Goal: Task Accomplishment & Management: Manage account settings

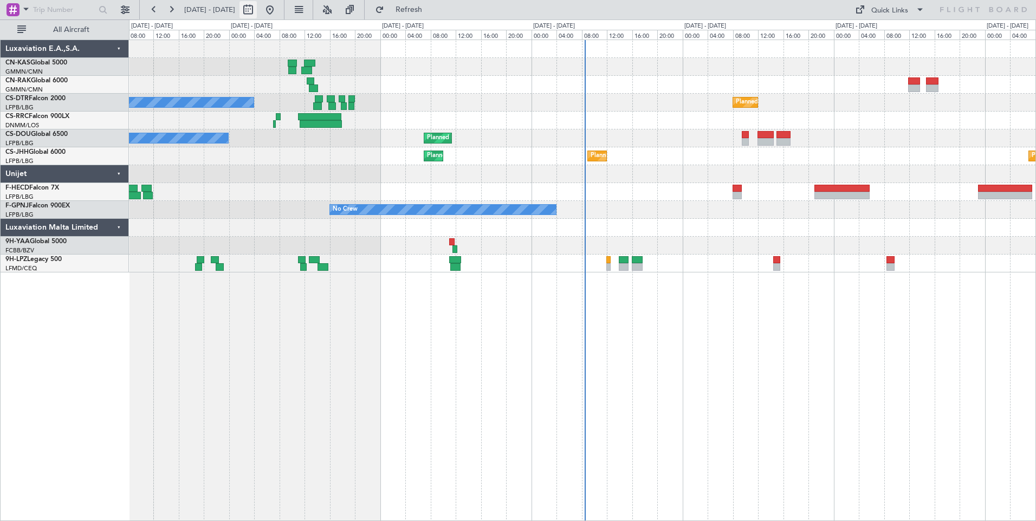
click at [257, 7] on button at bounding box center [248, 9] width 17 height 17
select select "8"
select select "2025"
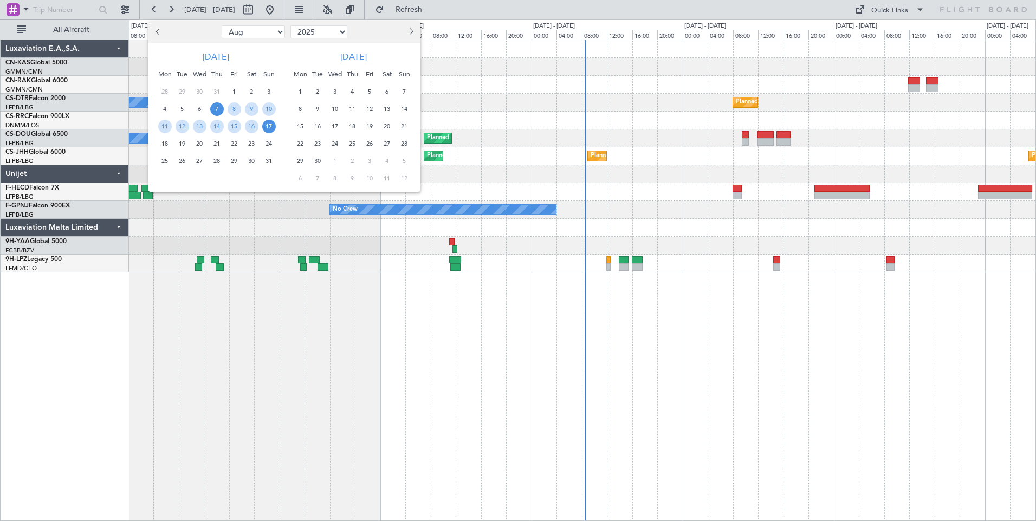
click at [217, 107] on span "7" at bounding box center [217, 109] width 14 height 14
click at [216, 142] on span "21" at bounding box center [217, 144] width 14 height 14
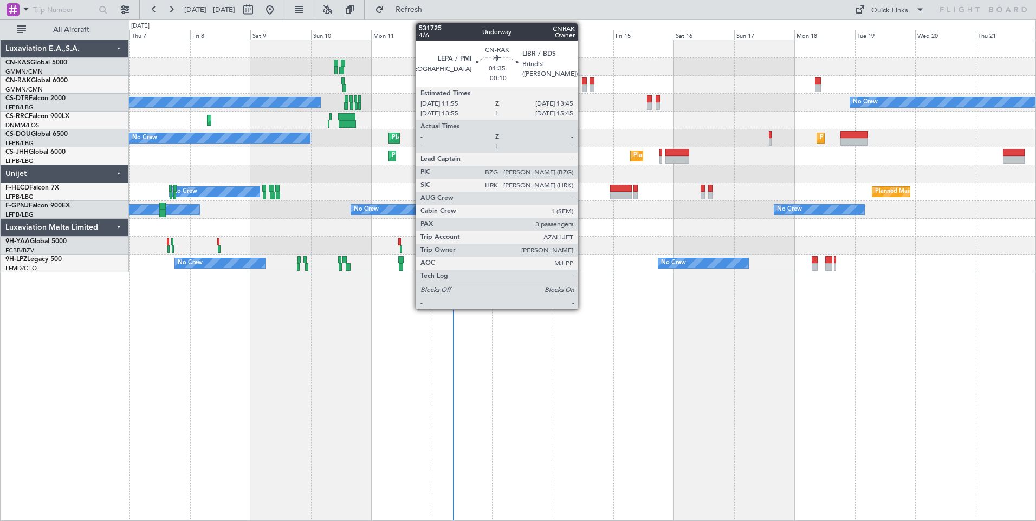
click at [583, 87] on div at bounding box center [584, 89] width 5 height 8
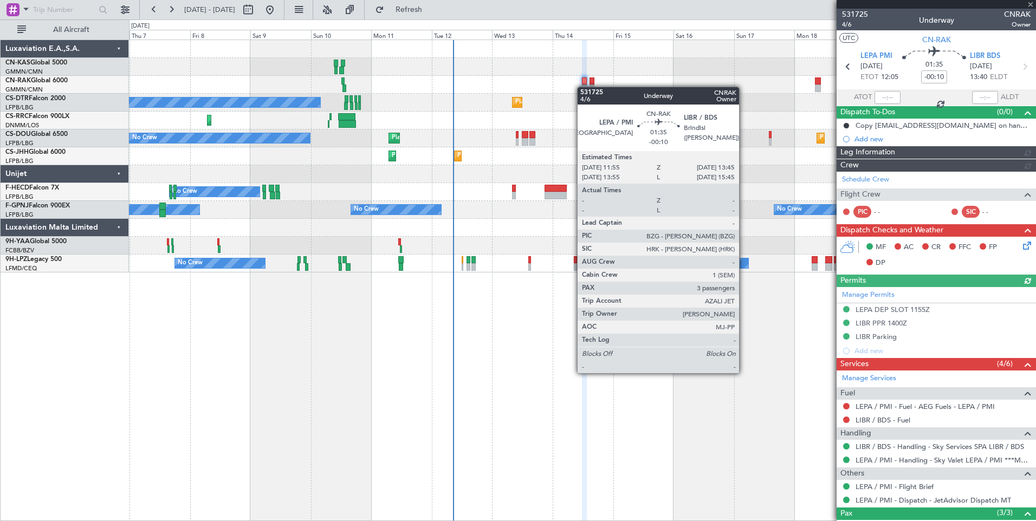
type input "[PERSON_NAME] ([PERSON_NAME])"
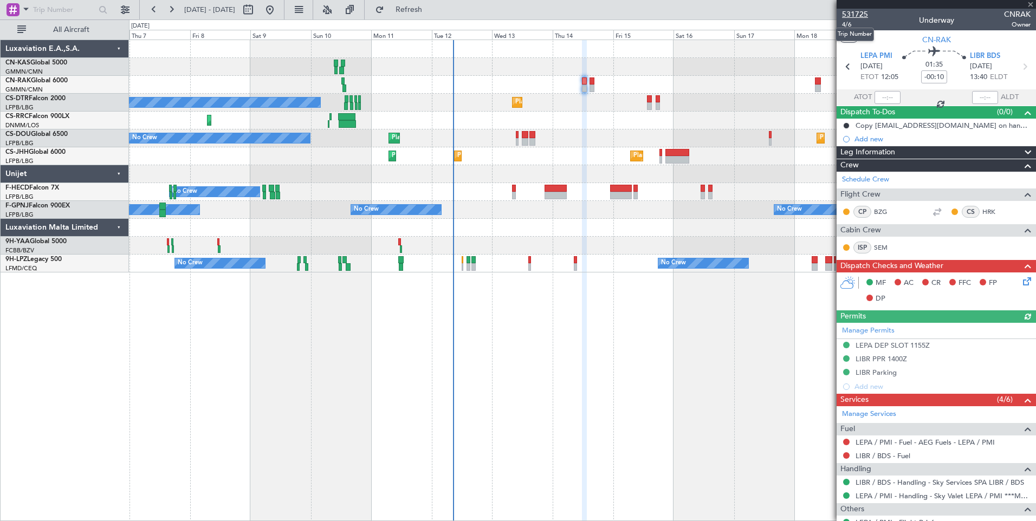
click at [854, 12] on span "531725" at bounding box center [855, 14] width 26 height 11
click at [432, 10] on span "Refresh" at bounding box center [409, 10] width 46 height 8
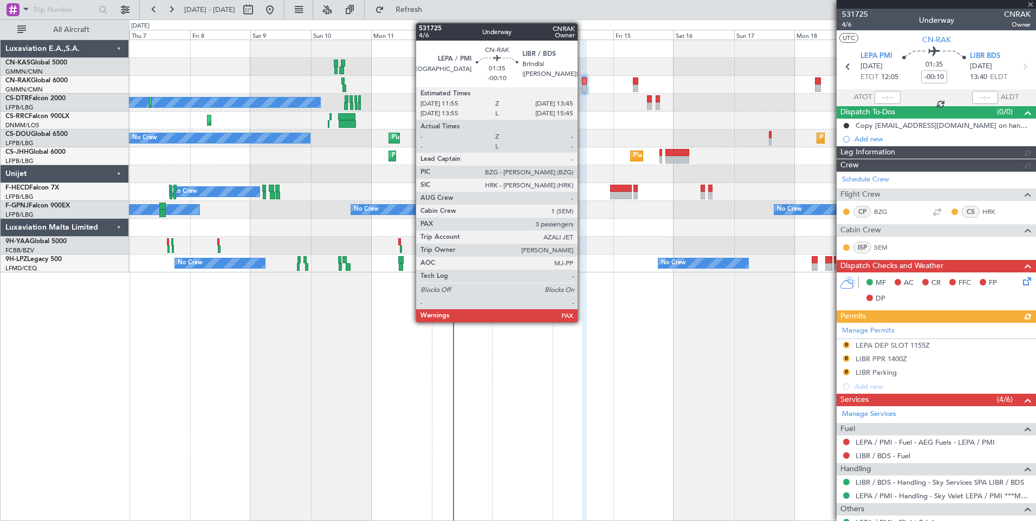
type input "[PERSON_NAME] ([PERSON_NAME])"
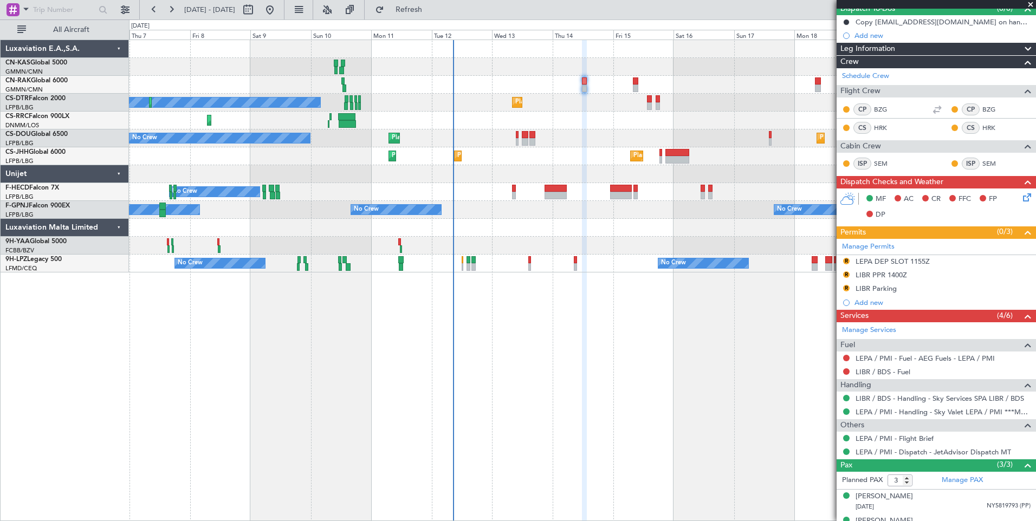
scroll to position [145, 0]
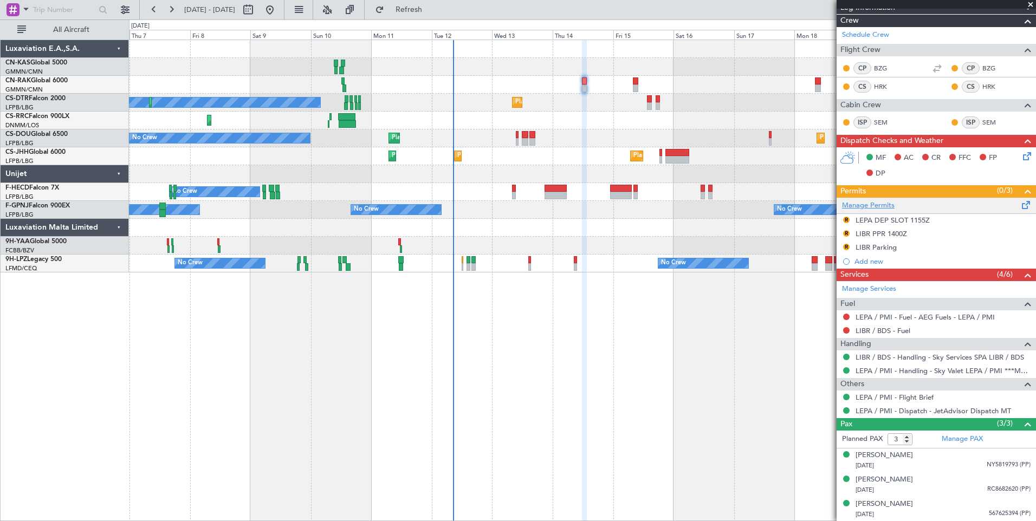
click at [878, 209] on link "Manage Permits" at bounding box center [868, 206] width 53 height 11
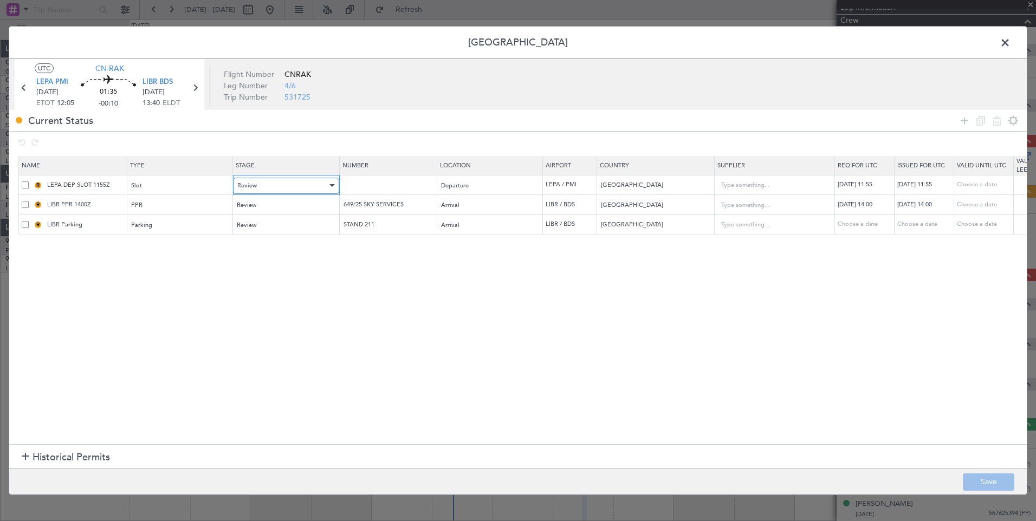
click at [252, 182] on span "Review" at bounding box center [247, 186] width 20 height 8
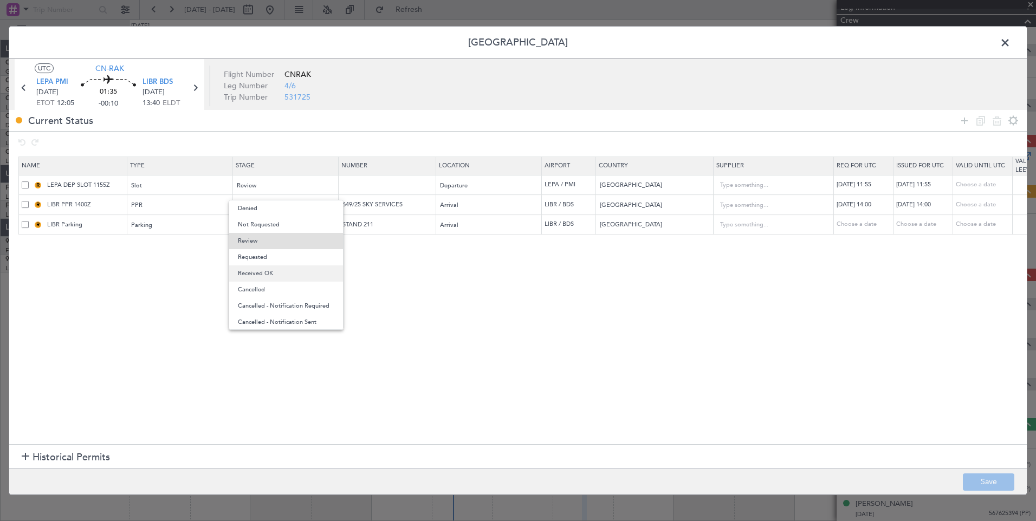
click at [296, 275] on span "Received OK" at bounding box center [286, 274] width 96 height 16
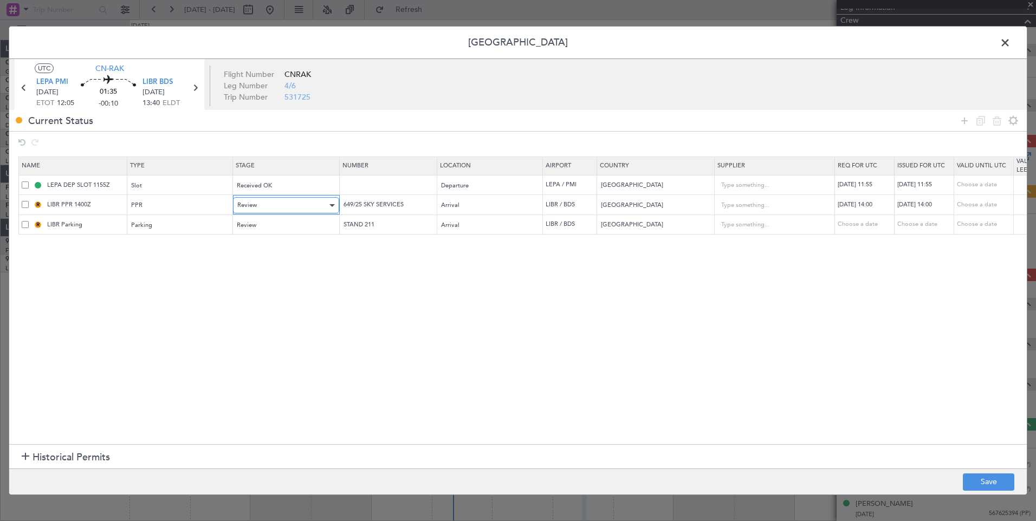
click at [269, 203] on div "Review" at bounding box center [282, 205] width 90 height 16
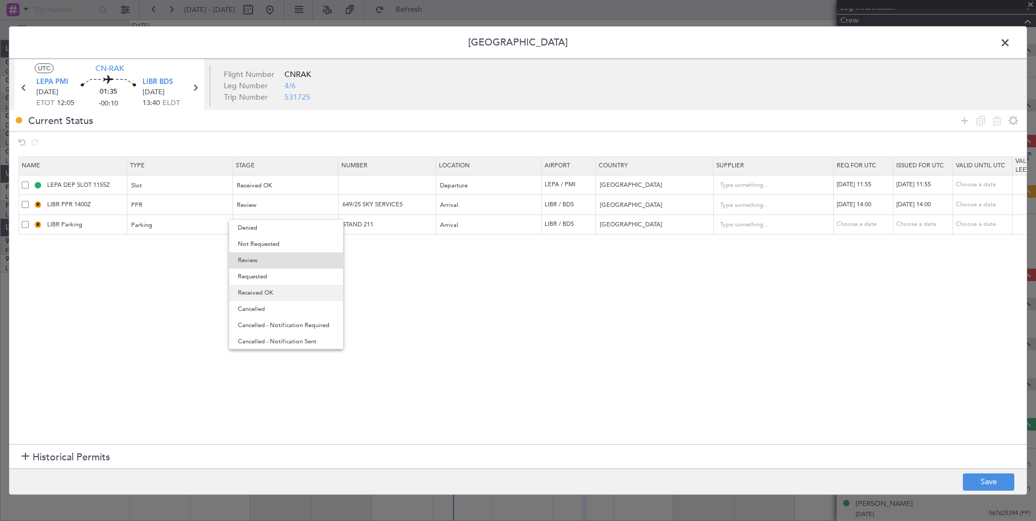
click at [286, 295] on span "Received OK" at bounding box center [286, 293] width 96 height 16
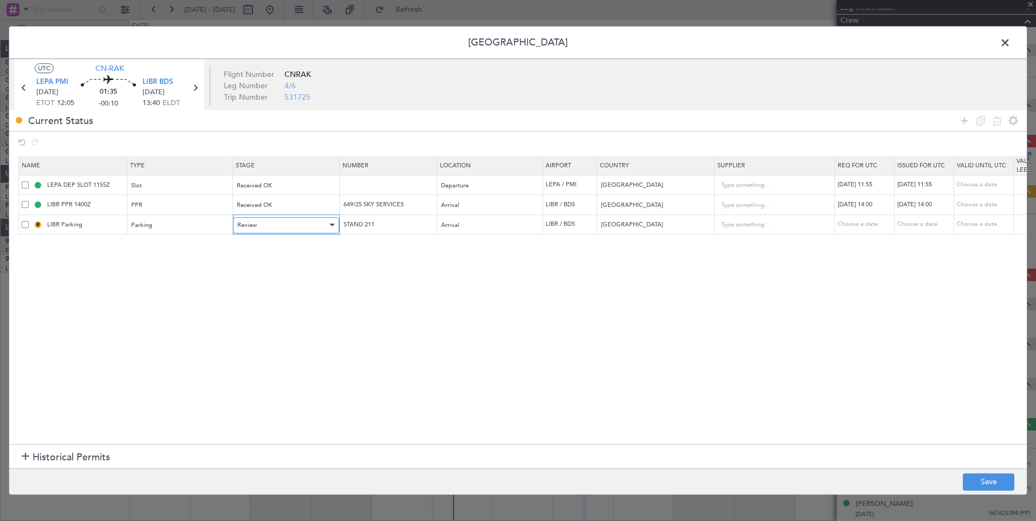
click at [265, 230] on div "Review" at bounding box center [282, 225] width 90 height 16
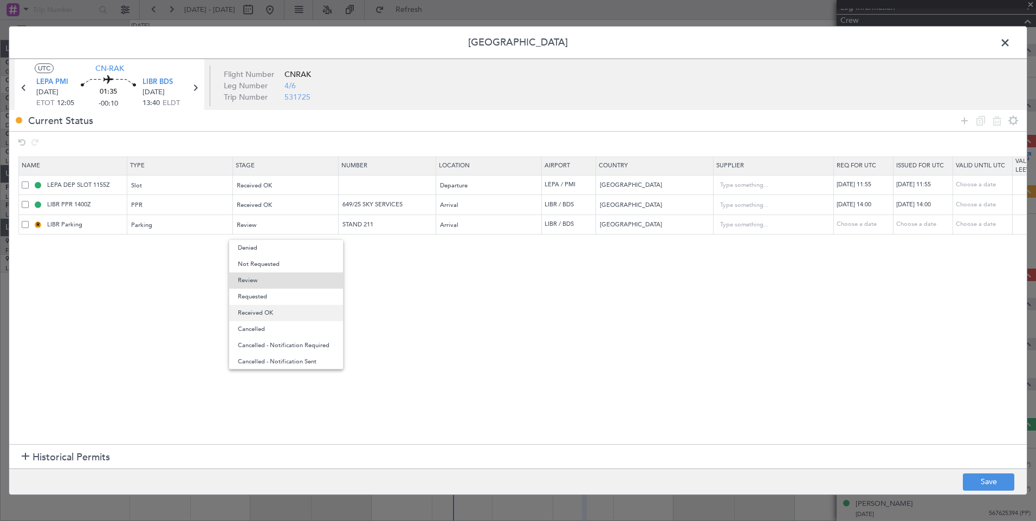
click at [283, 309] on span "Received OK" at bounding box center [286, 313] width 96 height 16
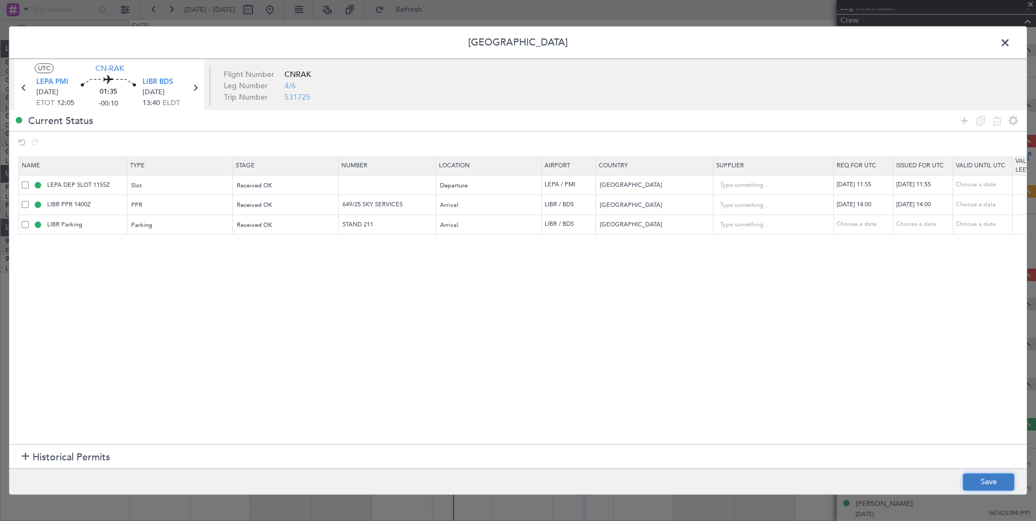
click at [980, 476] on button "Save" at bounding box center [988, 482] width 51 height 17
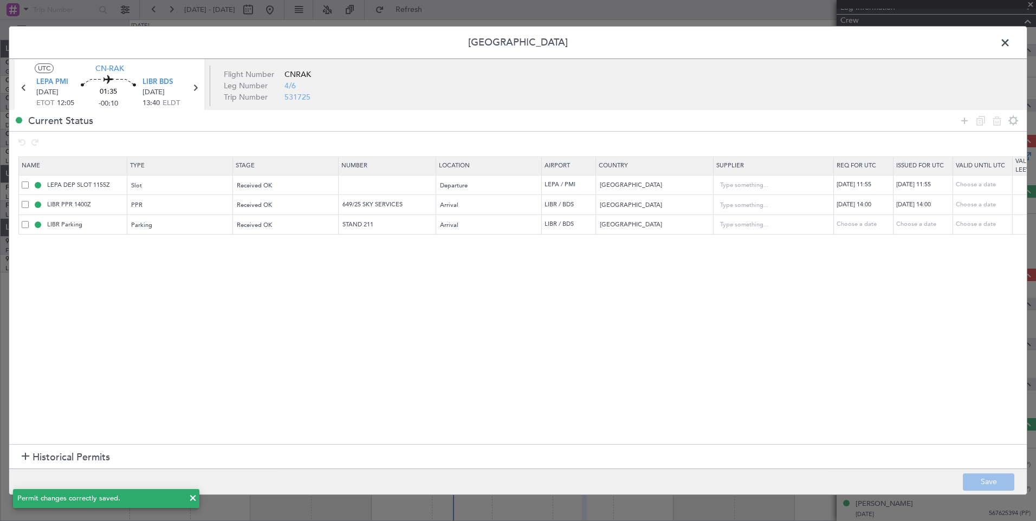
click at [1011, 44] on span at bounding box center [1011, 46] width 0 height 22
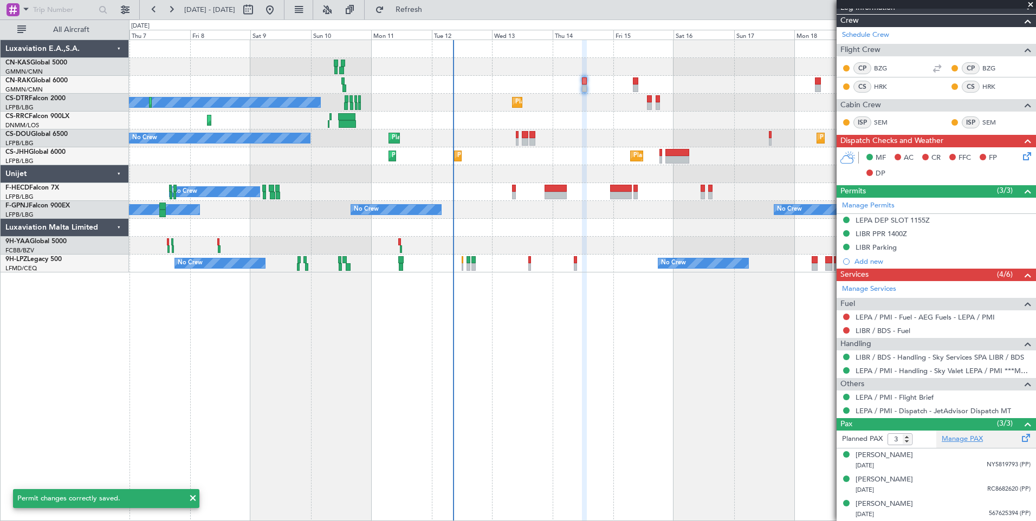
click at [950, 444] on link "Manage PAX" at bounding box center [962, 439] width 41 height 11
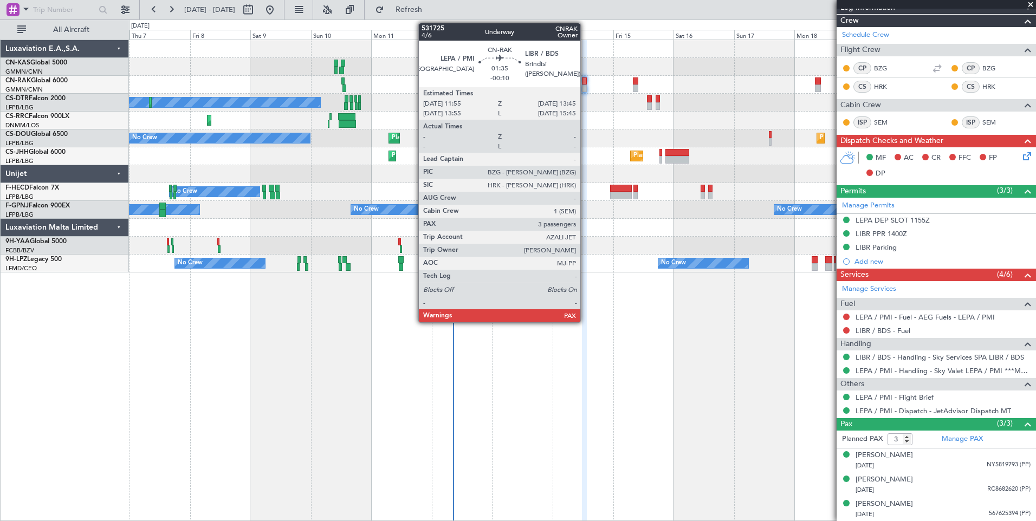
click at [585, 86] on div at bounding box center [584, 89] width 5 height 8
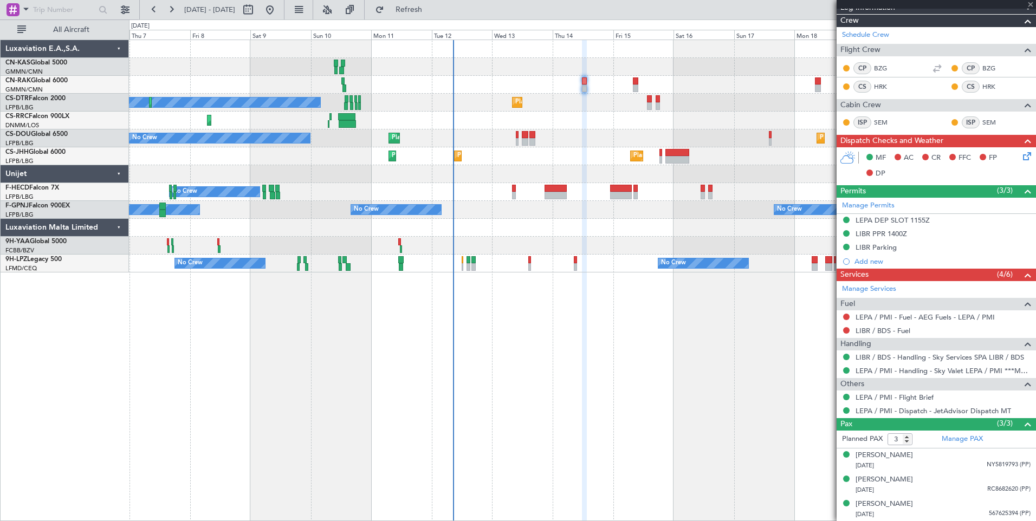
scroll to position [0, 0]
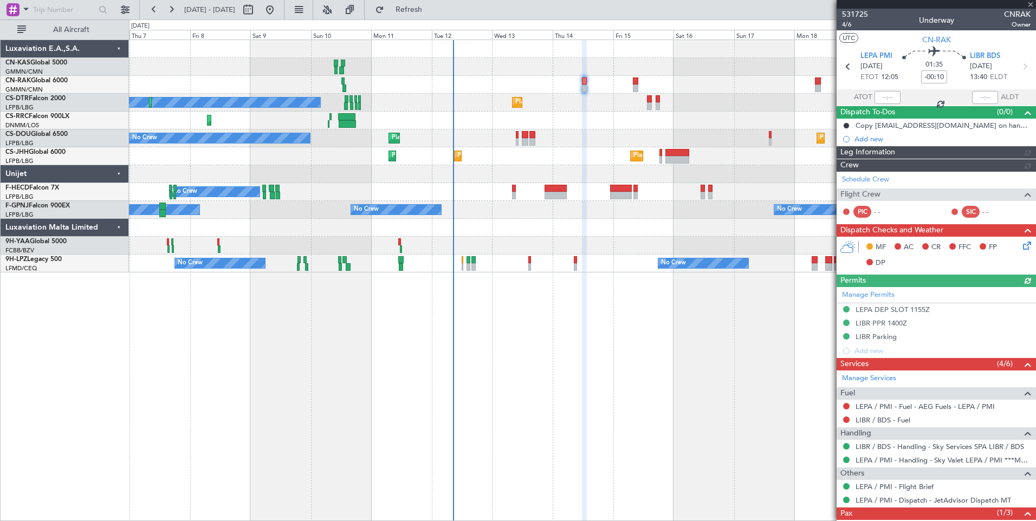
type input "[PERSON_NAME] ([PERSON_NAME])"
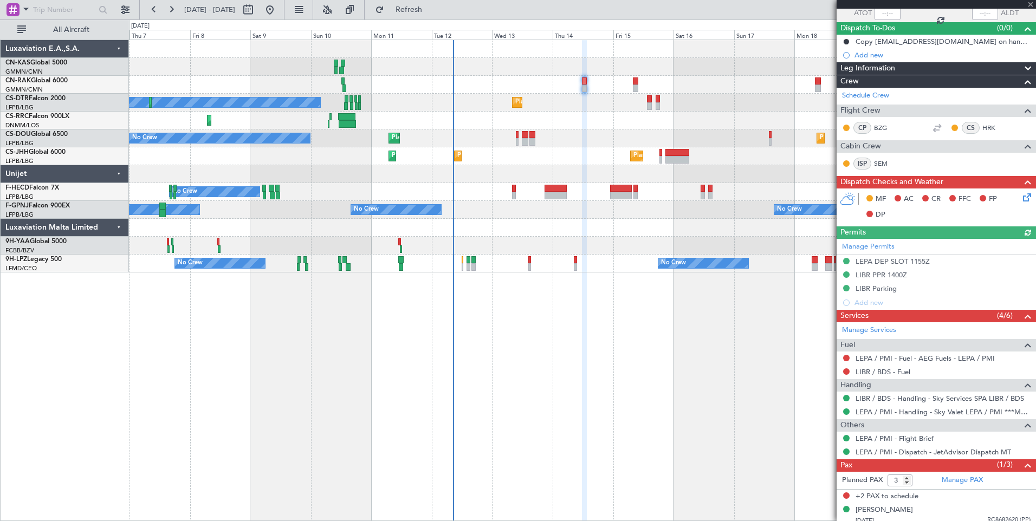
scroll to position [90, 0]
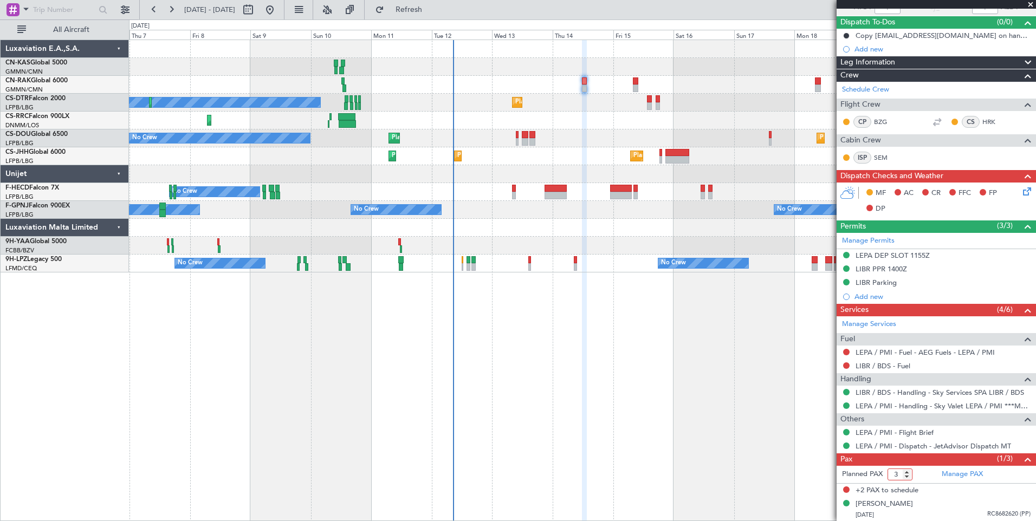
click at [907, 477] on input "2" at bounding box center [900, 475] width 25 height 12
type input "1"
click at [907, 477] on input "1" at bounding box center [900, 475] width 25 height 12
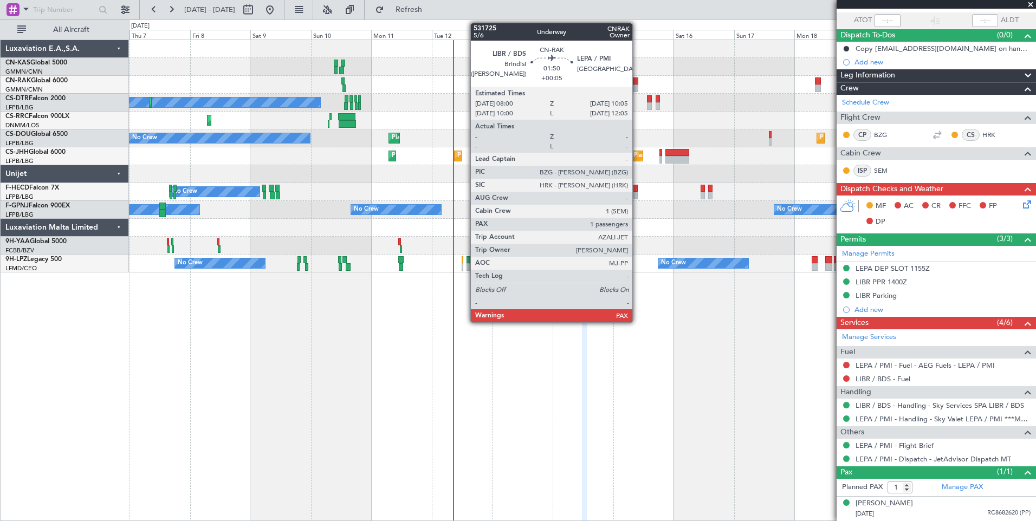
scroll to position [76, 0]
click at [637, 85] on div at bounding box center [635, 89] width 5 height 8
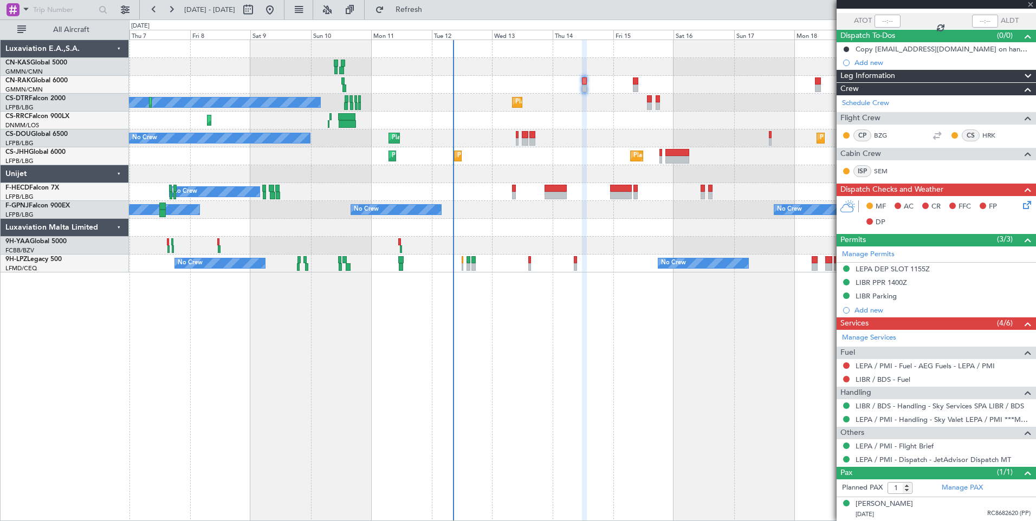
type input "+00:05"
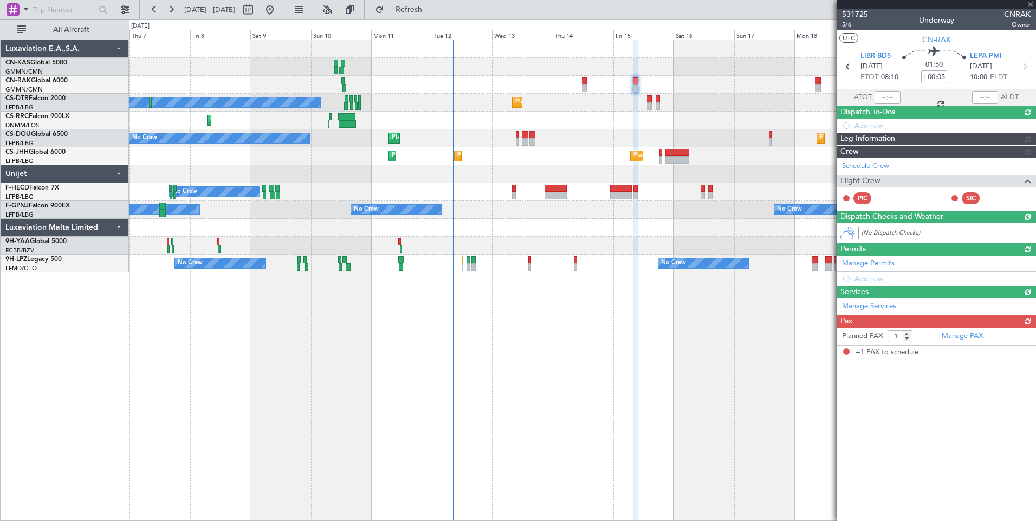
scroll to position [0, 0]
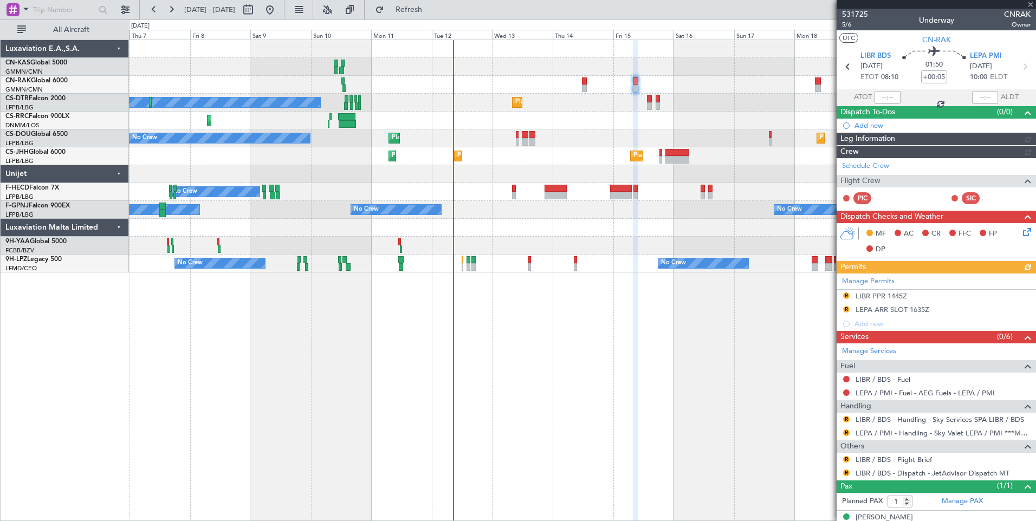
type input "[PERSON_NAME] ([PERSON_NAME])"
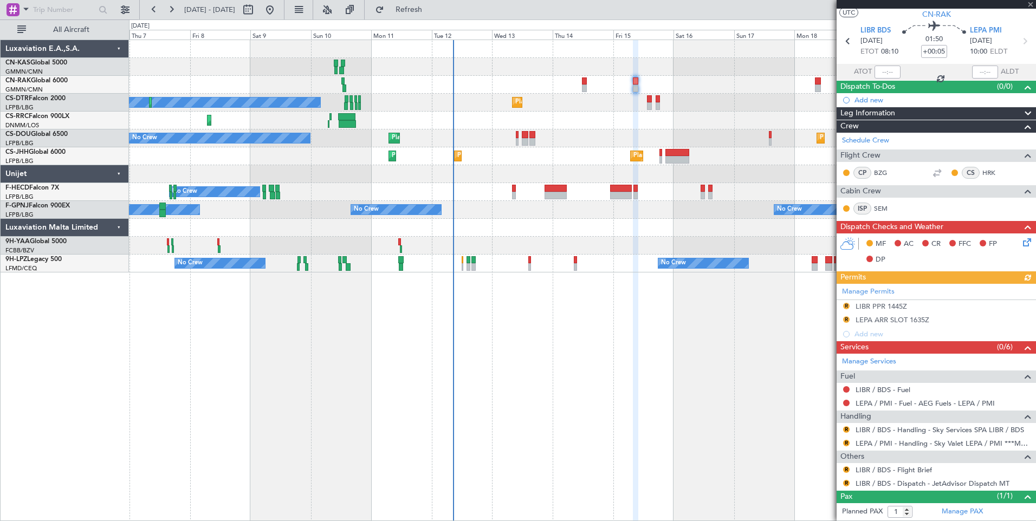
scroll to position [49, 0]
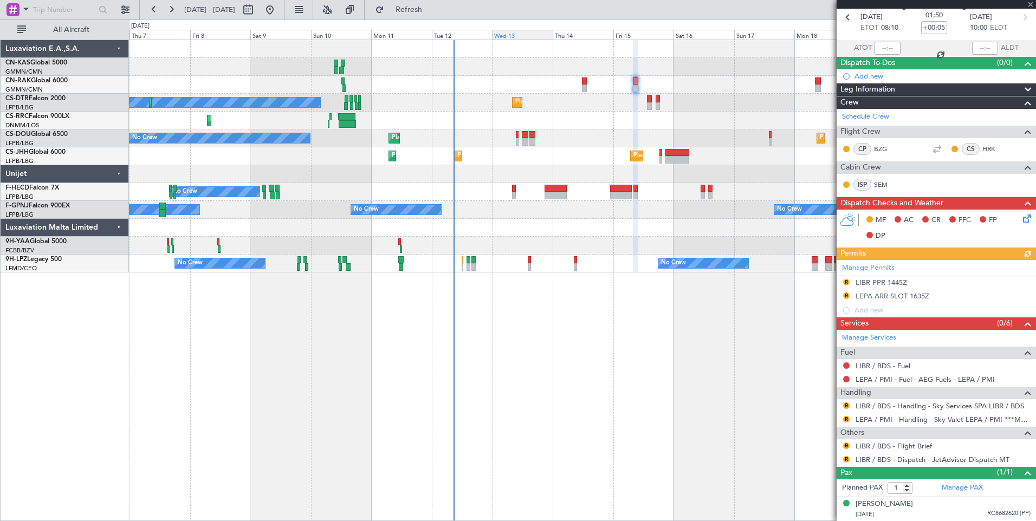
type input "[PERSON_NAME] ([PERSON_NAME])"
